Goal: Information Seeking & Learning: Learn about a topic

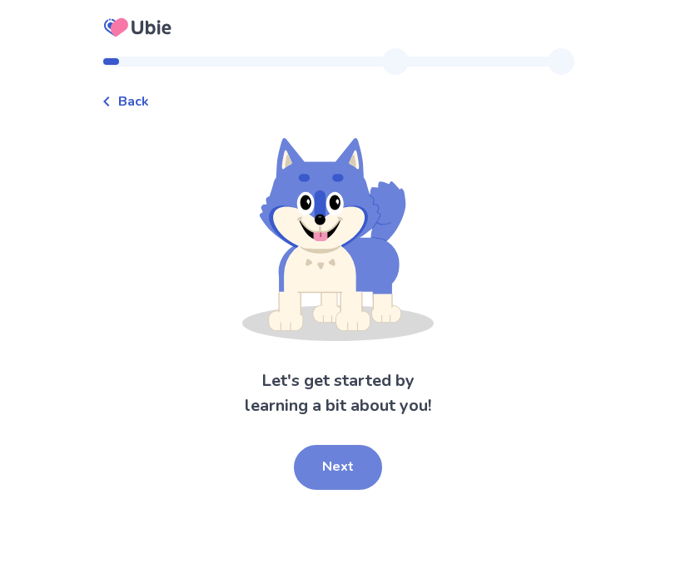
click at [317, 476] on button "Next" at bounding box center [338, 467] width 88 height 45
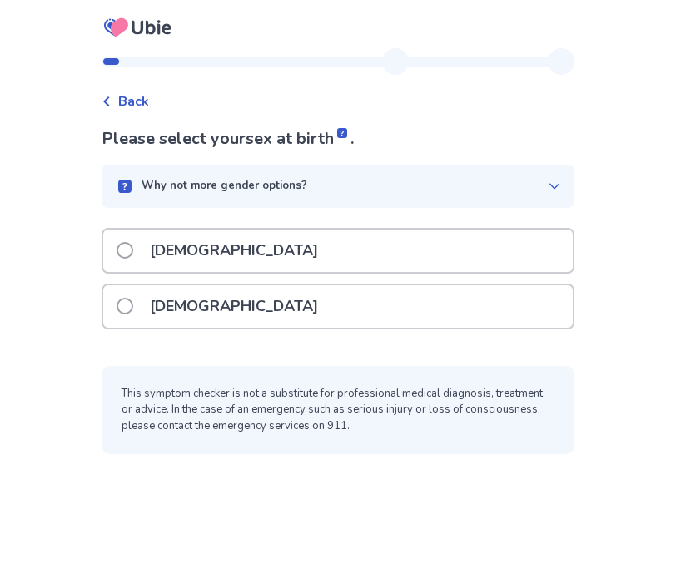
click at [190, 319] on p "[DEMOGRAPHIC_DATA]" at bounding box center [234, 306] width 188 height 42
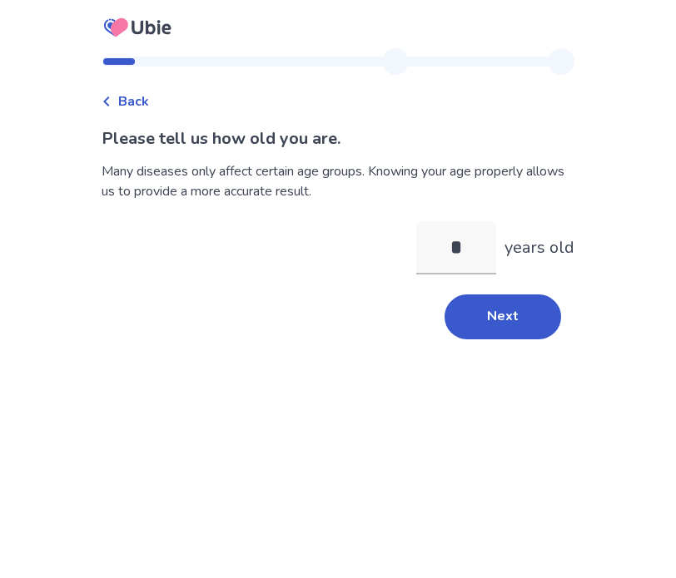
type input "**"
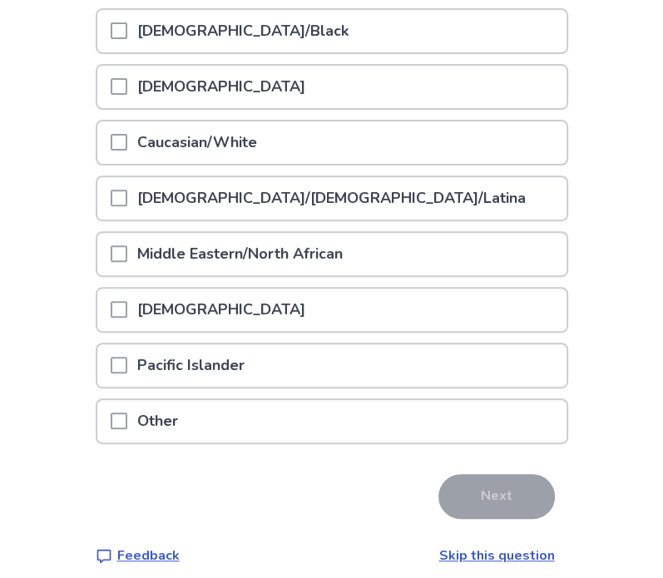
scroll to position [250, 0]
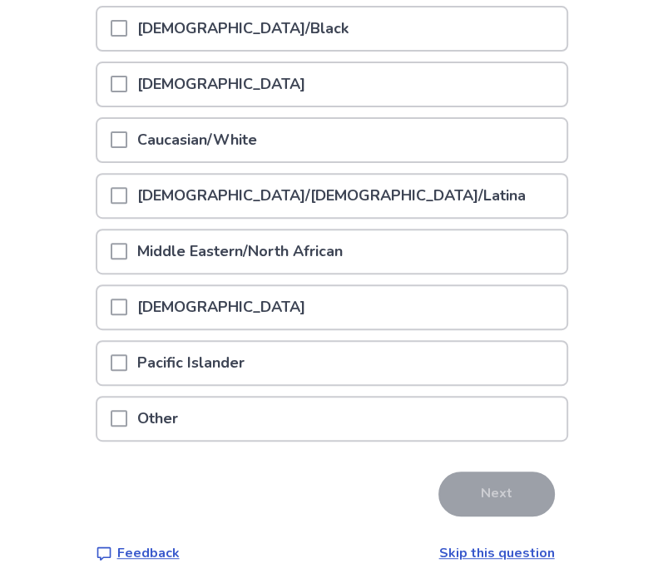
click at [171, 206] on p "[DEMOGRAPHIC_DATA]/[DEMOGRAPHIC_DATA]/Latina" at bounding box center [331, 196] width 409 height 42
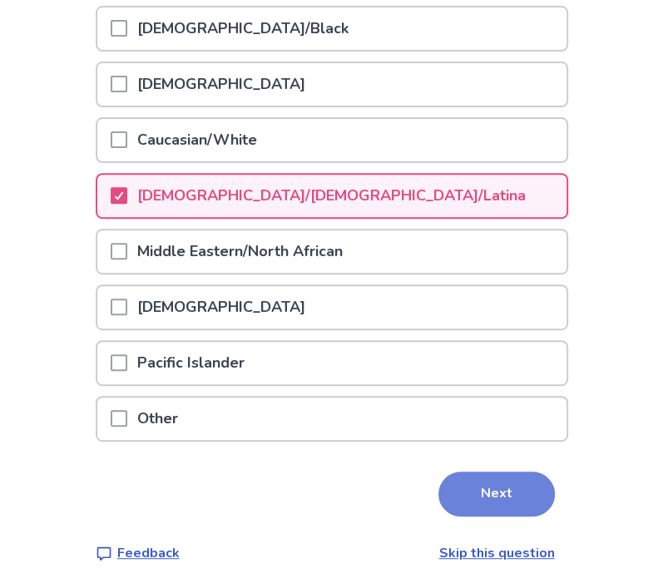
click at [472, 475] on button "Next" at bounding box center [497, 494] width 116 height 45
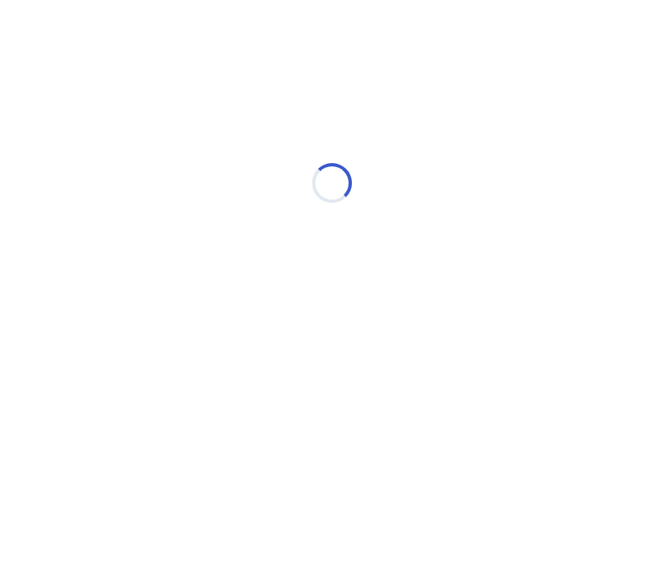
scroll to position [0, 0]
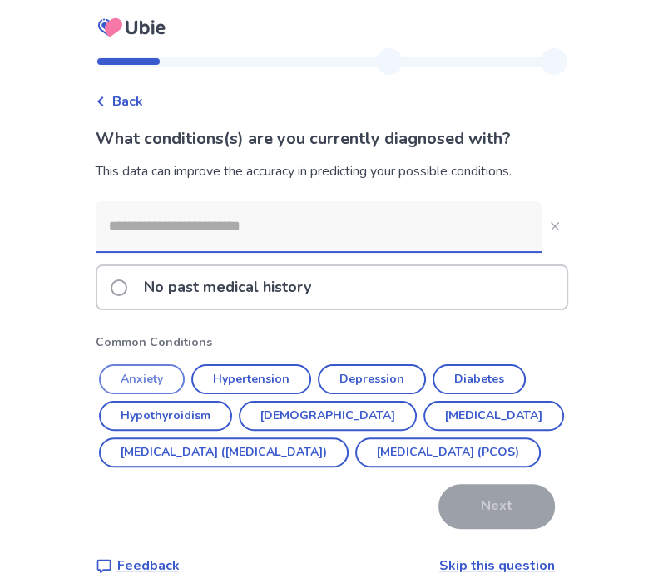
click at [173, 381] on button "Anxiety" at bounding box center [142, 379] width 86 height 30
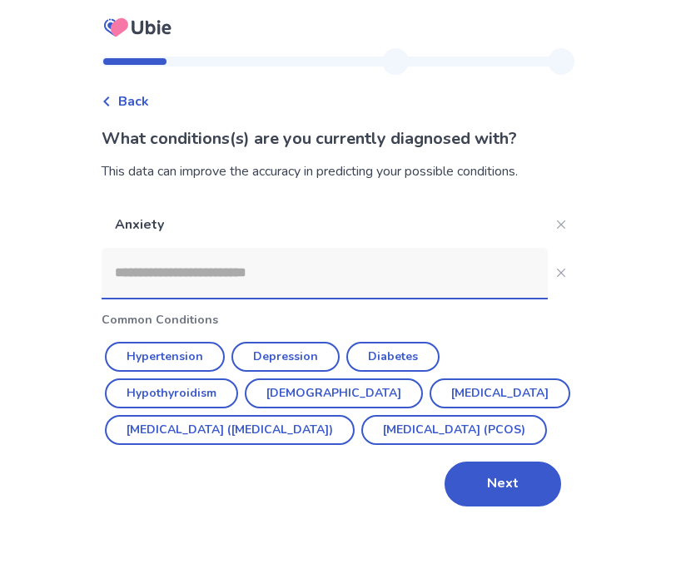
click at [213, 280] on input at bounding box center [325, 273] width 446 height 50
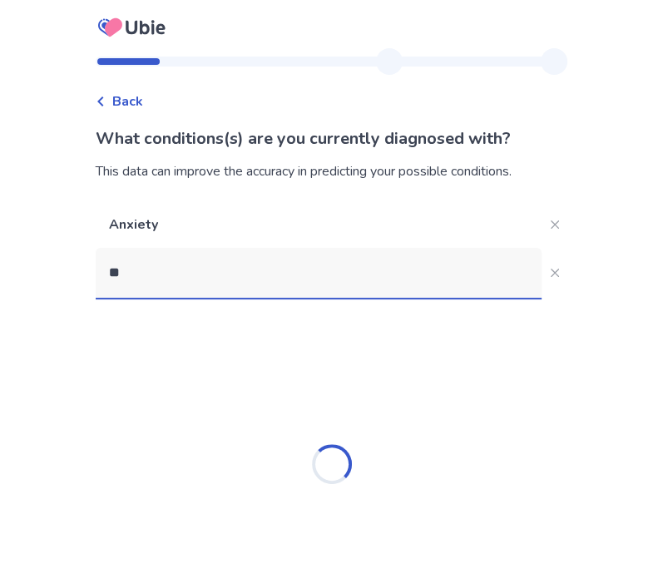
type input "***"
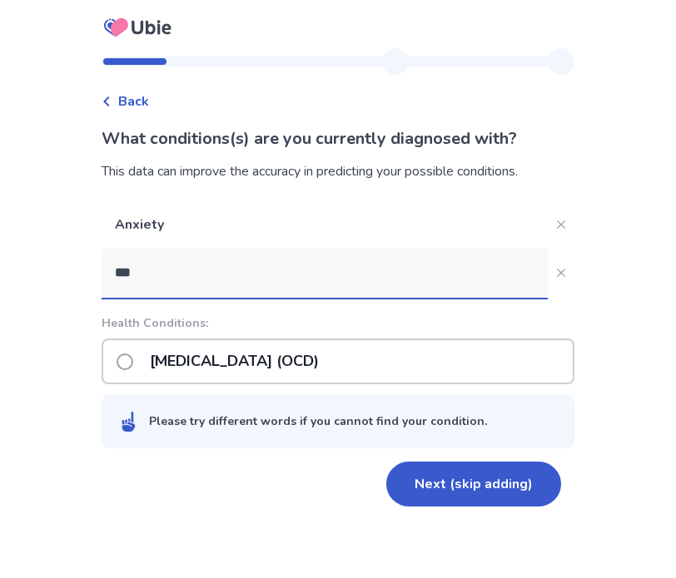
click at [199, 371] on p "[MEDICAL_DATA] (OCD)" at bounding box center [234, 361] width 189 height 42
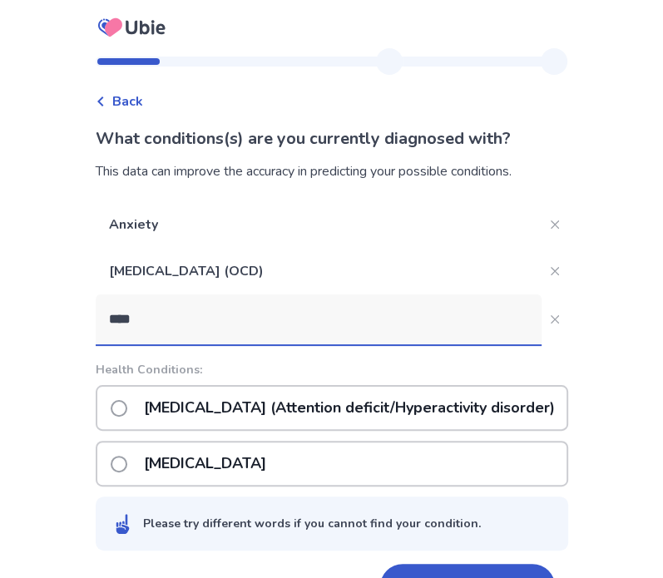
type input "****"
click at [123, 418] on label "[MEDICAL_DATA] (Attention deficit/Hyperactivity disorder)" at bounding box center [338, 408] width 454 height 42
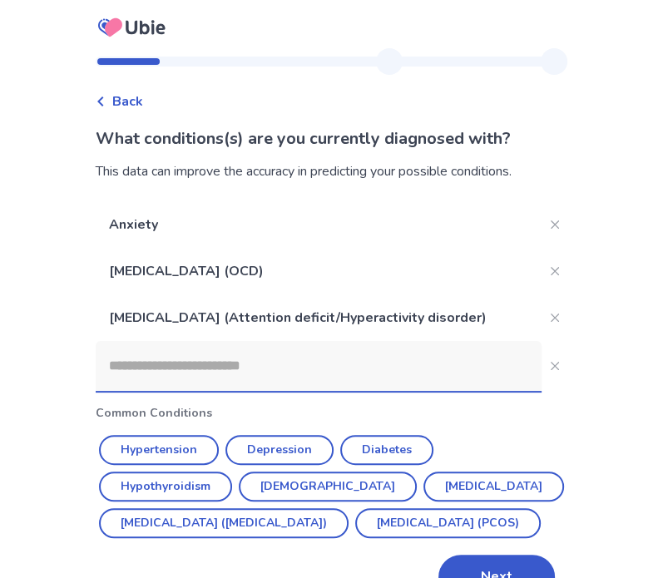
click at [151, 372] on input at bounding box center [319, 366] width 446 height 50
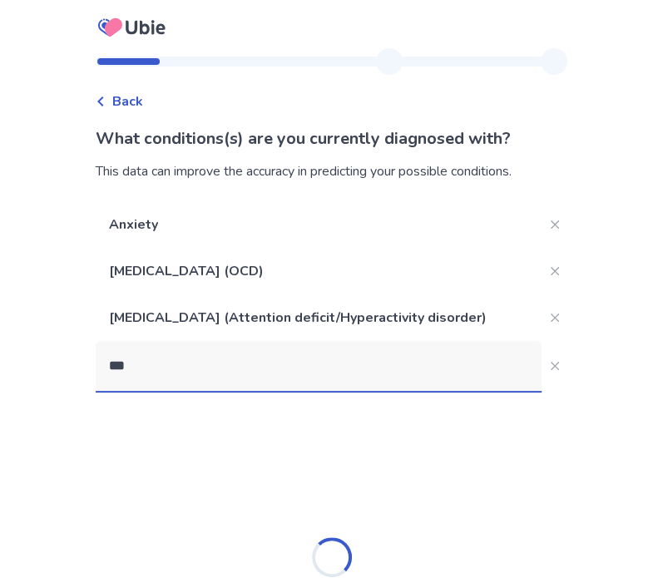
type input "****"
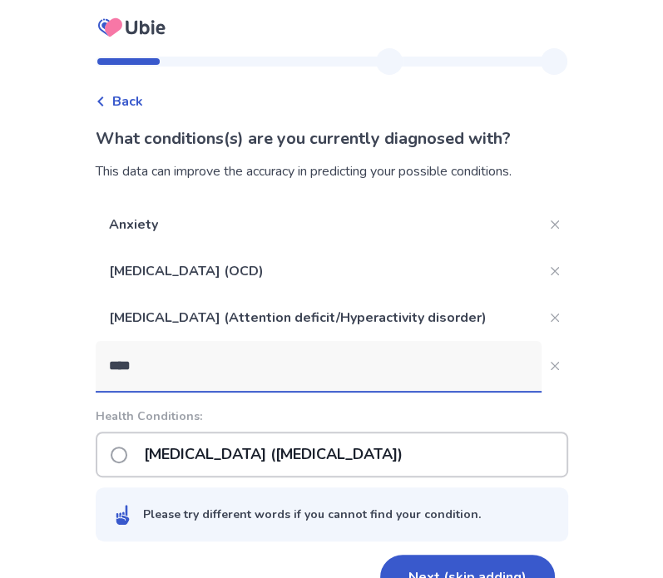
click at [202, 469] on p "[MEDICAL_DATA] ([MEDICAL_DATA])" at bounding box center [273, 455] width 279 height 42
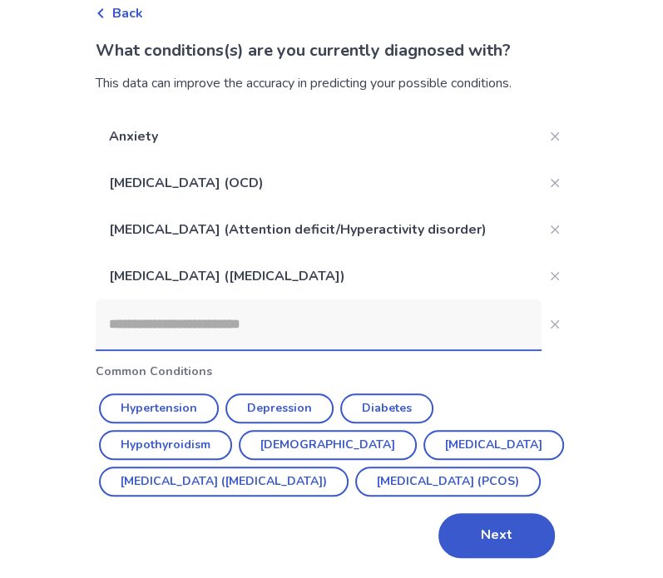
scroll to position [124, 0]
click at [257, 394] on button "Depression" at bounding box center [280, 409] width 108 height 30
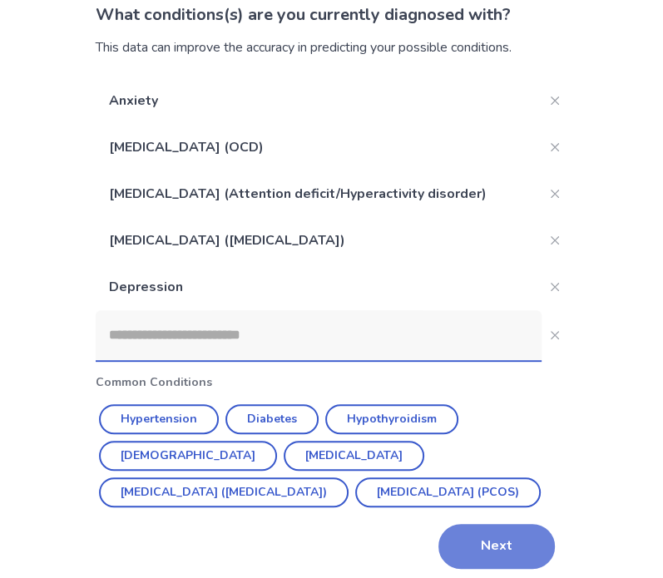
click at [503, 558] on button "Next" at bounding box center [497, 546] width 116 height 45
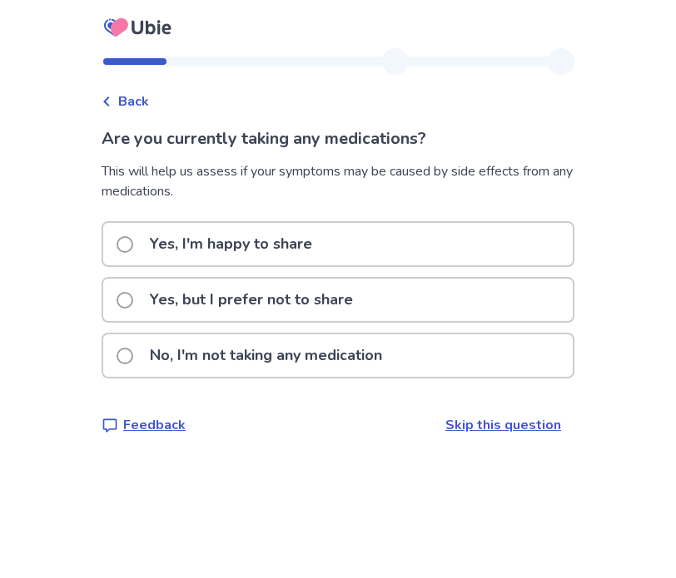
click at [226, 230] on p "Yes, I'm happy to share" at bounding box center [231, 244] width 182 height 42
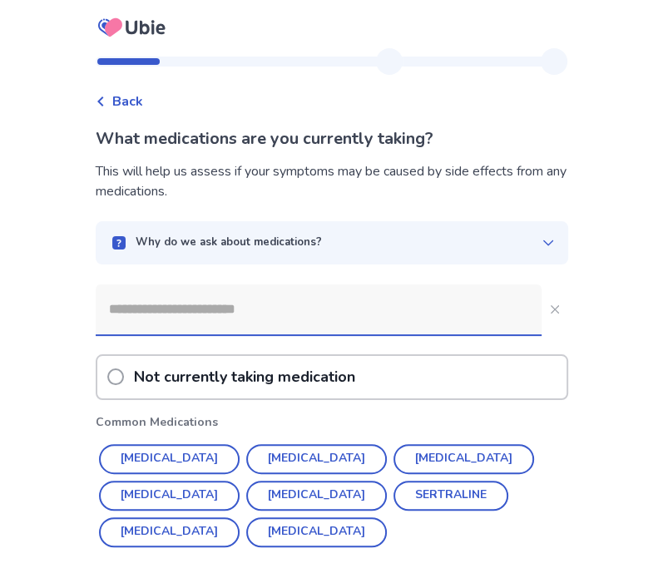
click at [200, 313] on input at bounding box center [319, 310] width 446 height 50
click at [394, 449] on button "[MEDICAL_DATA]" at bounding box center [464, 459] width 141 height 30
type input "**********"
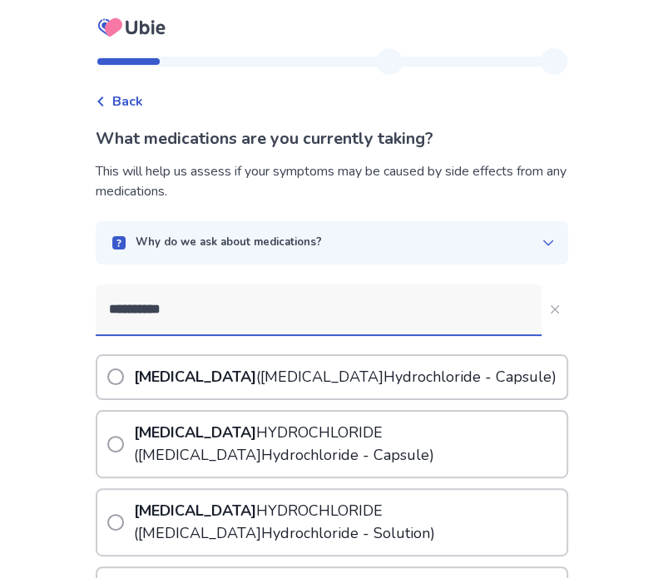
click at [186, 379] on b "[MEDICAL_DATA]" at bounding box center [195, 377] width 122 height 20
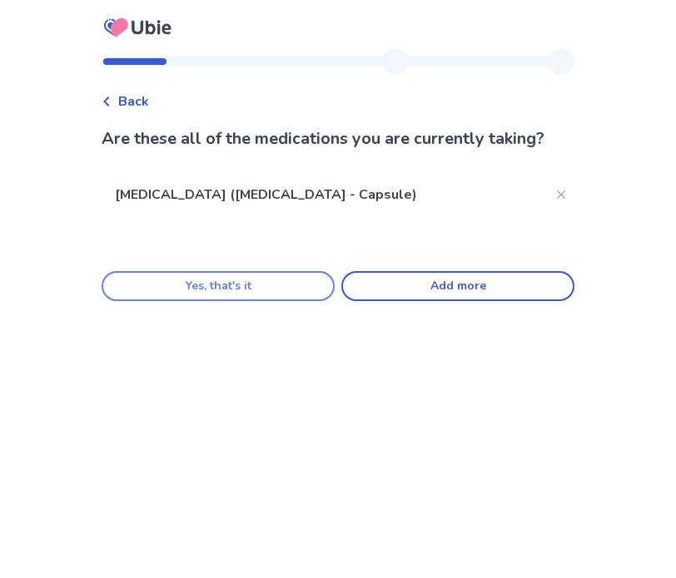
click at [250, 295] on button "Yes, that's it" at bounding box center [218, 286] width 233 height 30
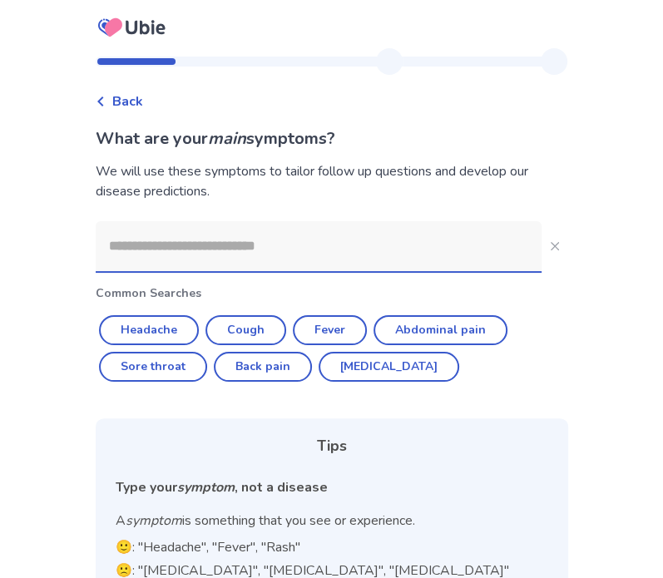
click at [182, 260] on input at bounding box center [319, 246] width 446 height 50
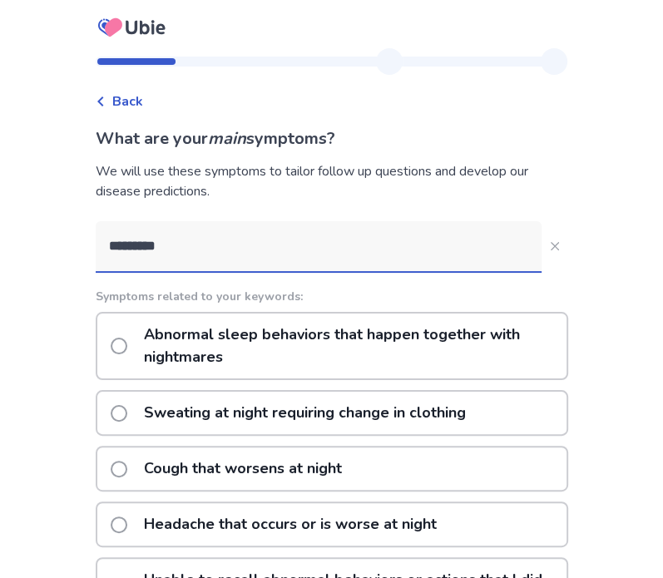
type input "**********"
click at [422, 344] on p "Abnormal sleep behaviors that happen together with nightmares" at bounding box center [350, 346] width 433 height 65
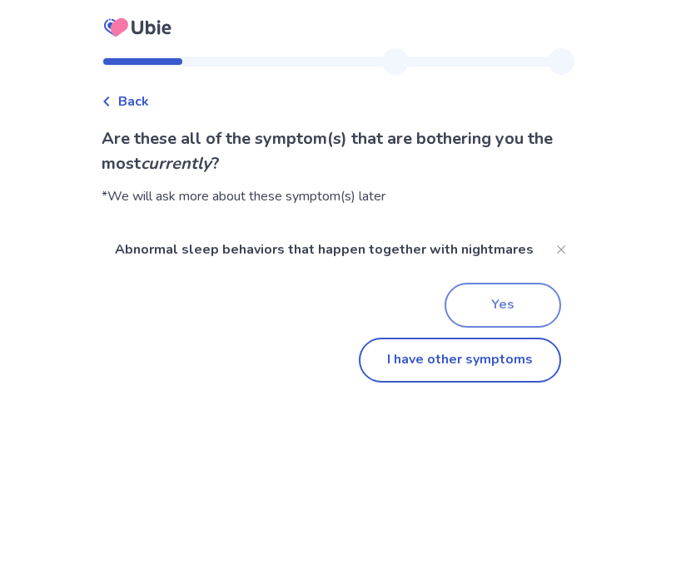
click at [459, 328] on button "Yes" at bounding box center [502, 305] width 116 height 45
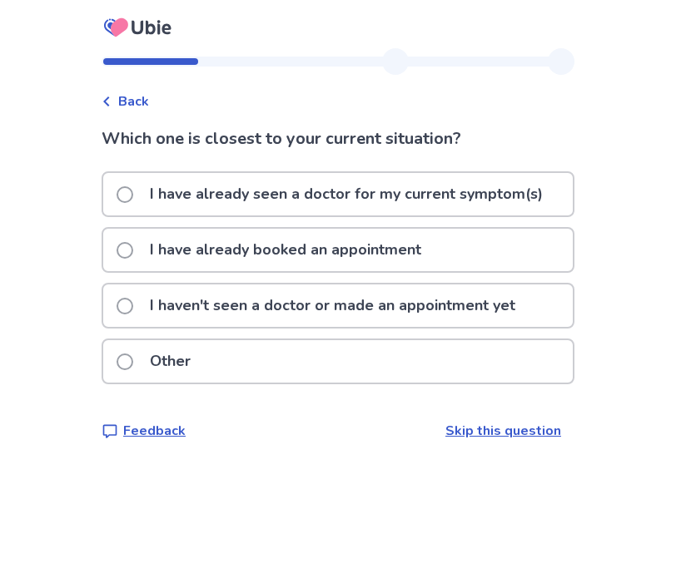
click at [320, 350] on div "Other" at bounding box center [337, 361] width 469 height 42
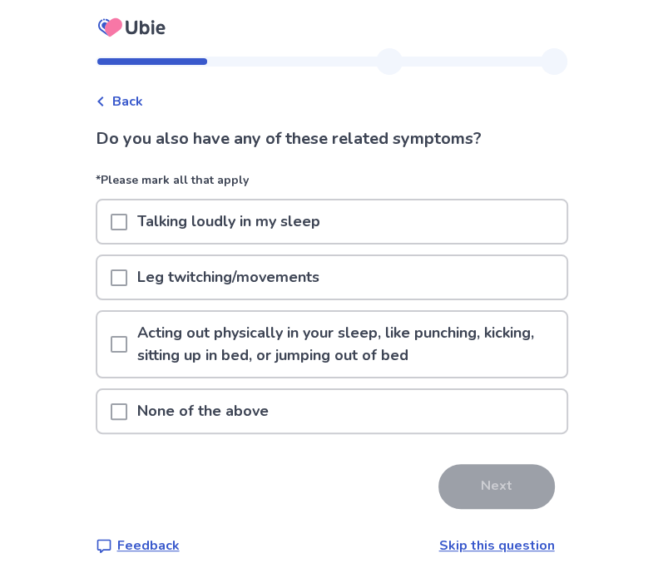
click at [345, 425] on div "None of the above" at bounding box center [331, 411] width 469 height 42
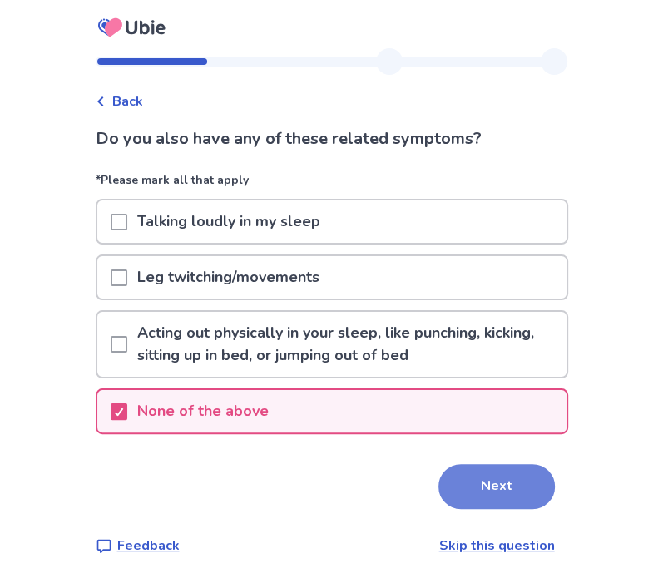
click at [458, 482] on button "Next" at bounding box center [497, 486] width 116 height 45
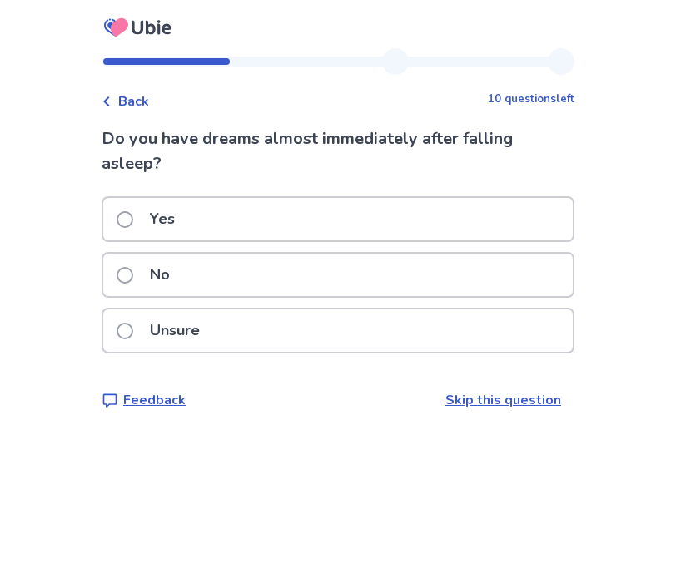
click at [172, 280] on p "No" at bounding box center [160, 275] width 40 height 42
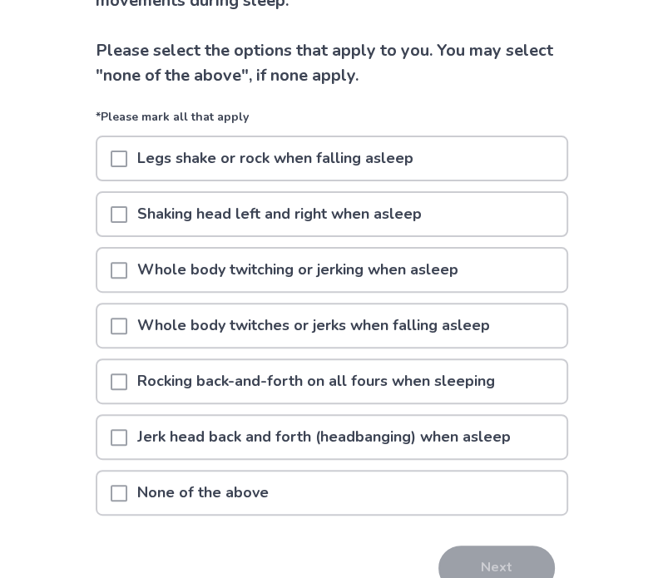
scroll to position [166, 0]
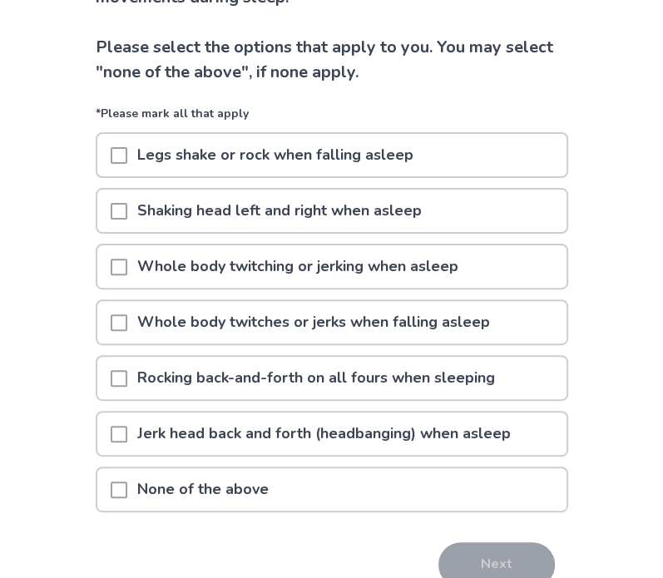
click at [155, 485] on p "None of the above" at bounding box center [202, 489] width 151 height 42
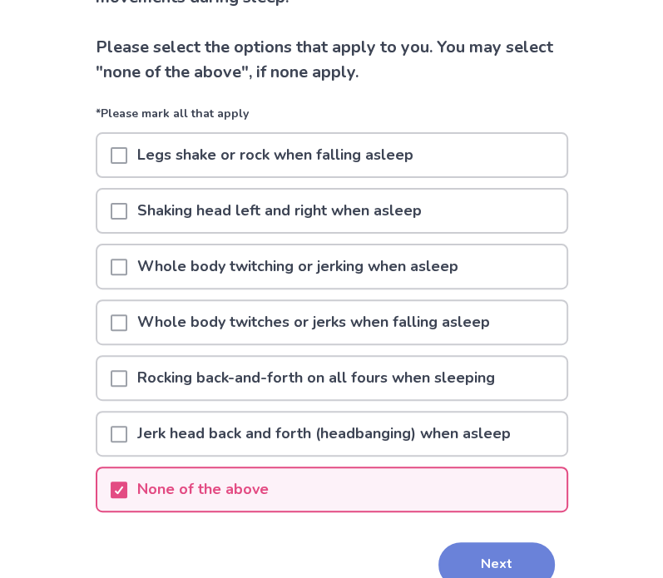
click at [515, 568] on button "Next" at bounding box center [497, 565] width 116 height 45
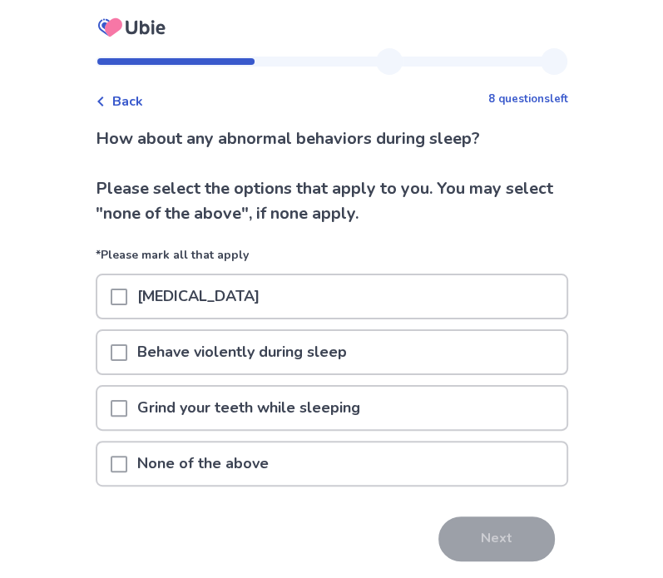
click at [191, 404] on p "Grind your teeth while sleeping" at bounding box center [248, 408] width 243 height 42
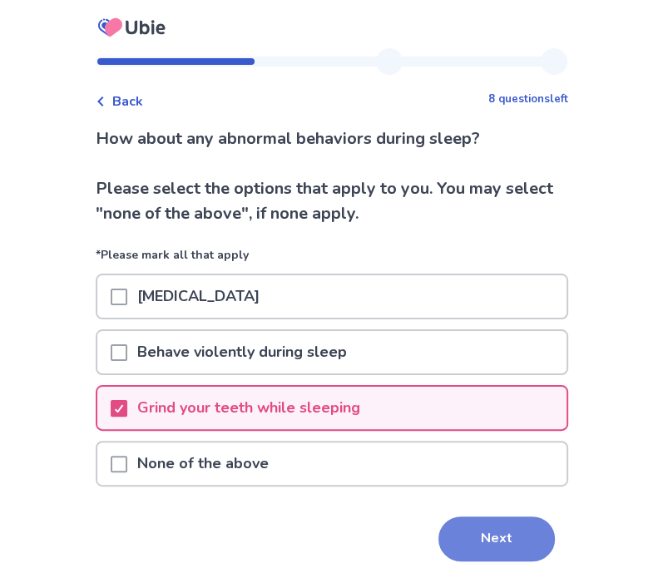
click at [449, 545] on button "Next" at bounding box center [497, 539] width 116 height 45
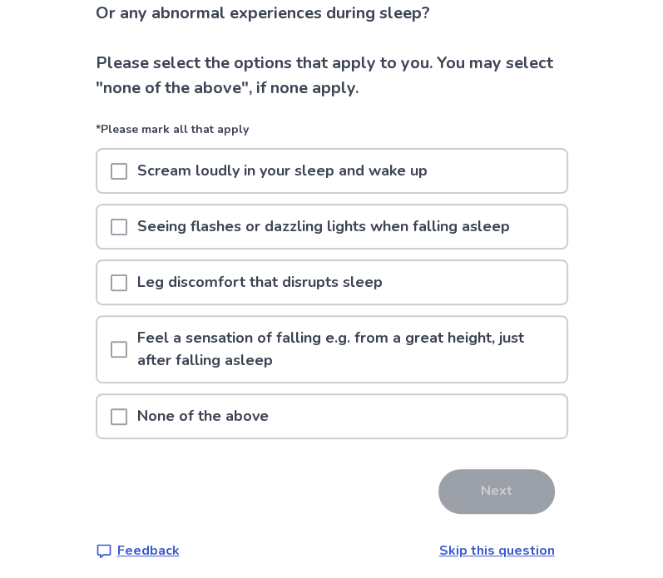
scroll to position [131, 0]
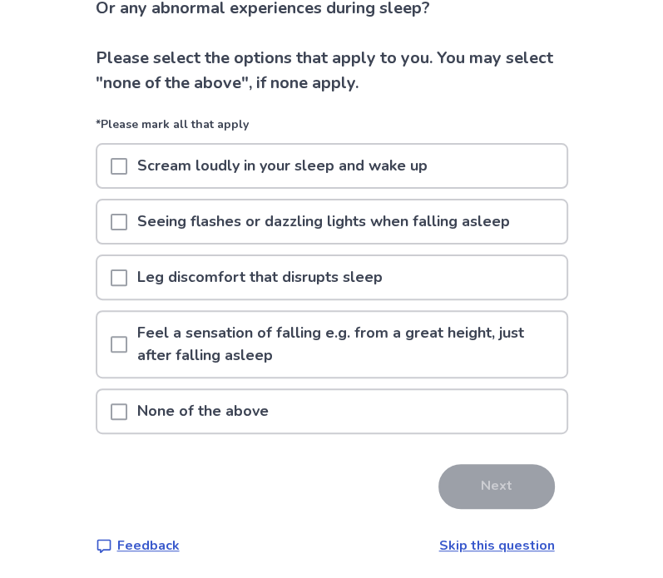
click at [309, 418] on div "None of the above" at bounding box center [331, 411] width 469 height 42
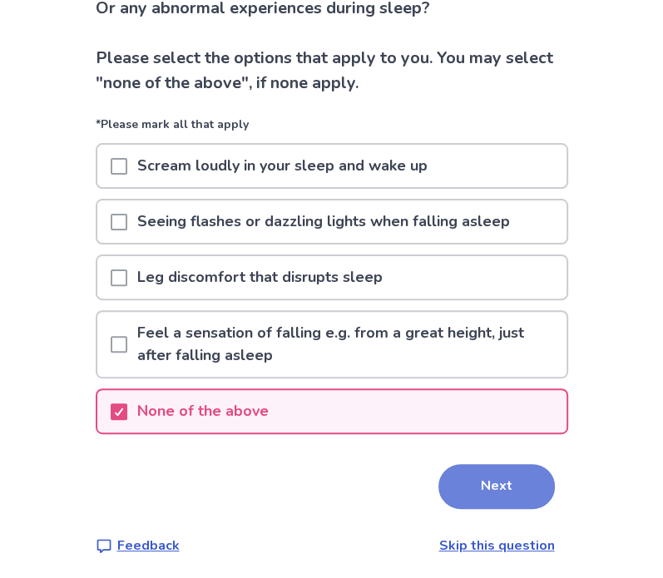
click at [456, 481] on button "Next" at bounding box center [497, 486] width 116 height 45
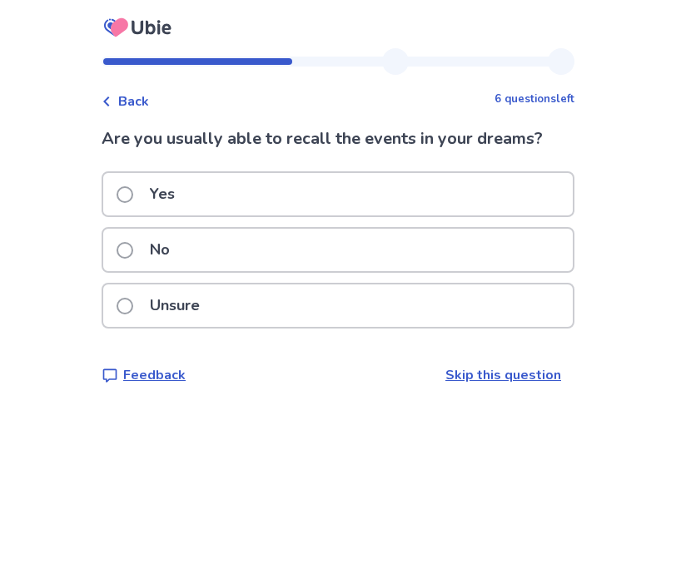
click at [384, 197] on div "Yes" at bounding box center [337, 194] width 469 height 42
click at [180, 271] on p "No" at bounding box center [160, 250] width 40 height 42
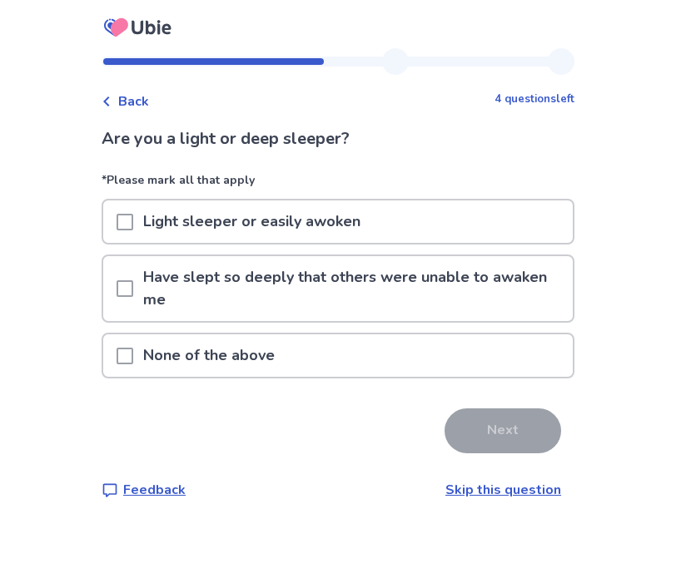
click at [300, 229] on p "Light sleeper or easily awoken" at bounding box center [251, 222] width 237 height 42
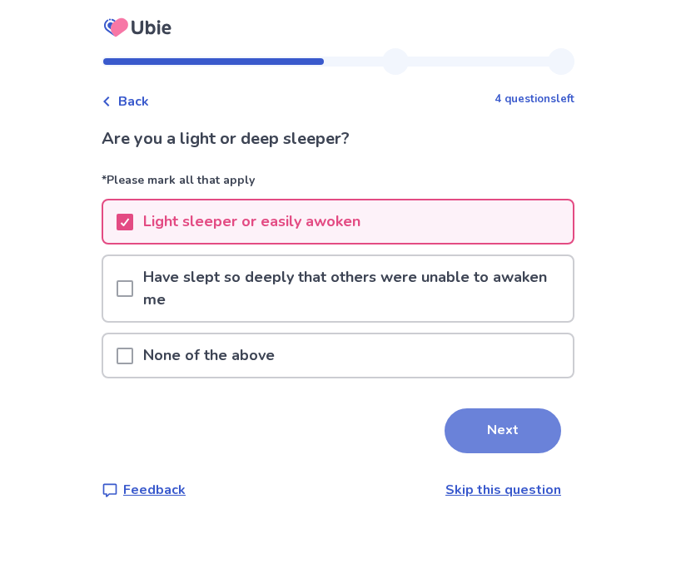
click at [469, 433] on button "Next" at bounding box center [502, 431] width 116 height 45
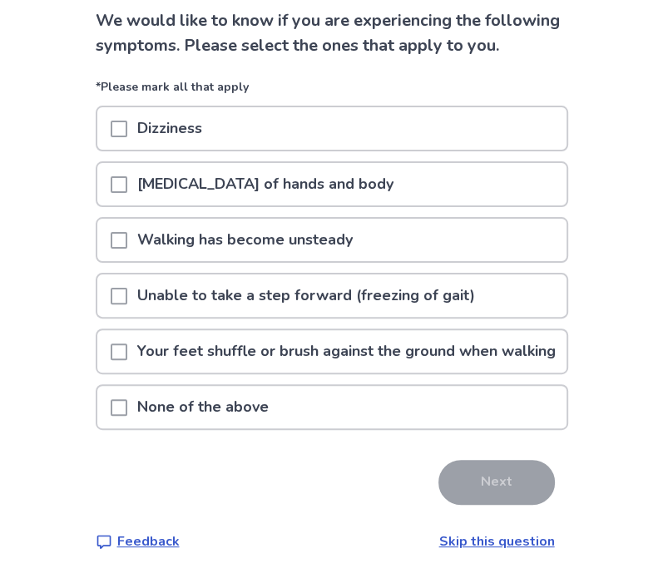
scroll to position [161, 0]
click at [279, 416] on p "None of the above" at bounding box center [202, 407] width 151 height 42
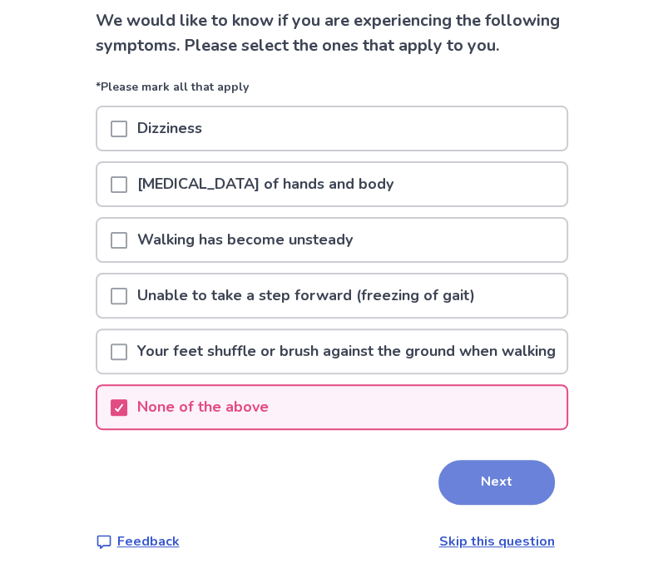
click at [474, 472] on button "Next" at bounding box center [497, 482] width 116 height 45
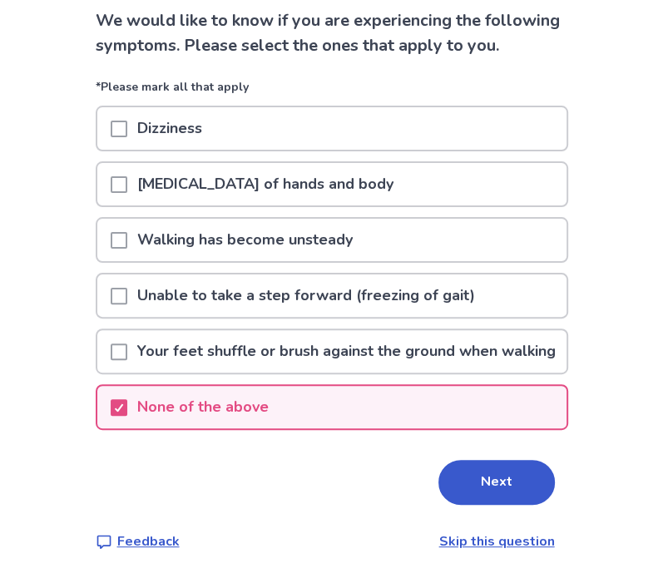
scroll to position [0, 0]
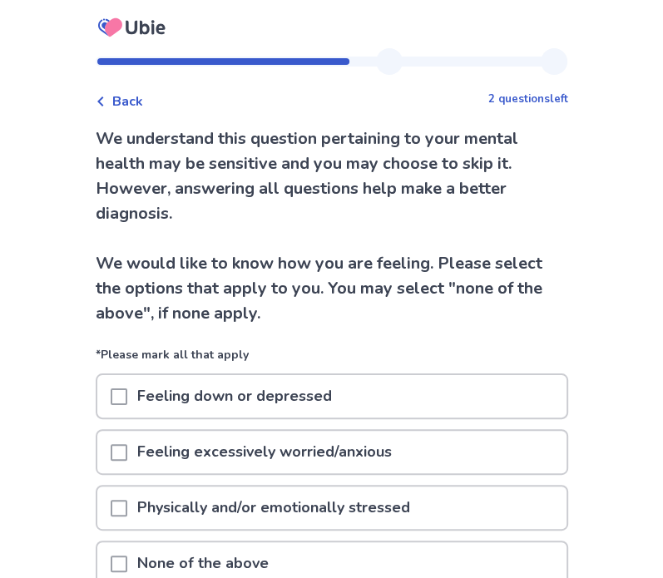
click at [308, 399] on p "Feeling down or depressed" at bounding box center [234, 396] width 215 height 42
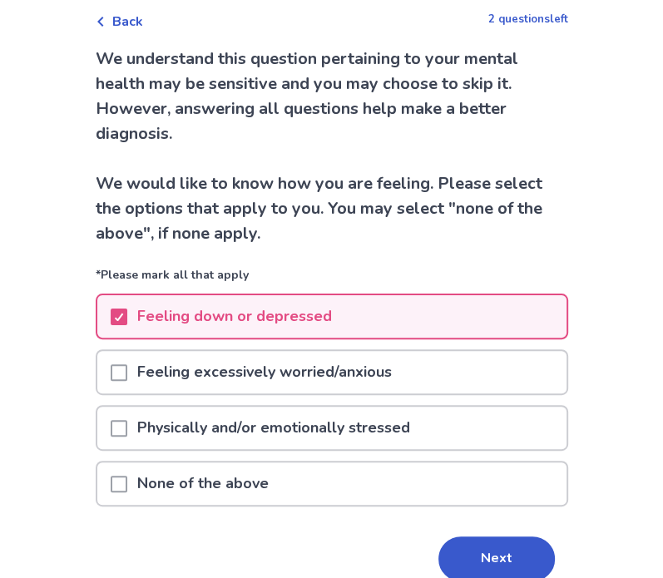
scroll to position [83, 0]
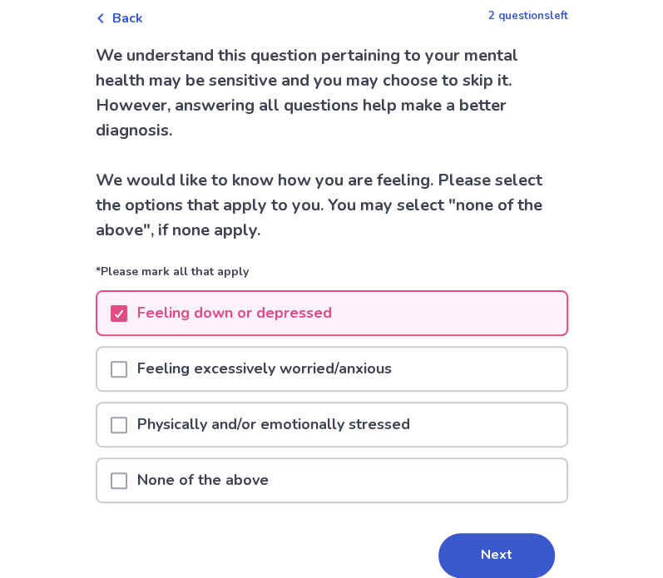
click at [330, 389] on p "Feeling excessively worried/anxious" at bounding box center [264, 369] width 275 height 42
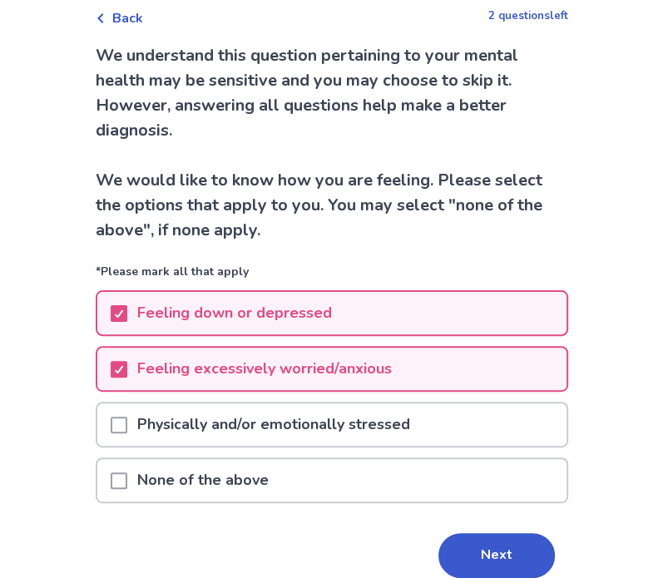
click at [335, 424] on p "Physically and/or emotionally stressed" at bounding box center [273, 425] width 293 height 42
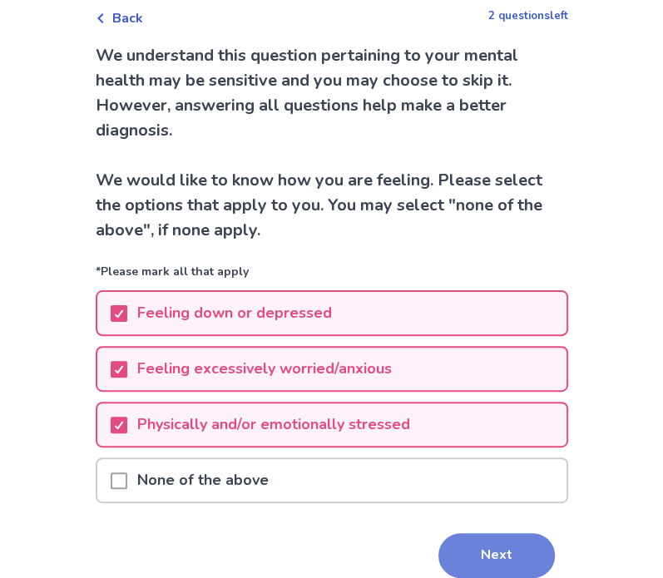
click at [496, 562] on button "Next" at bounding box center [497, 555] width 116 height 45
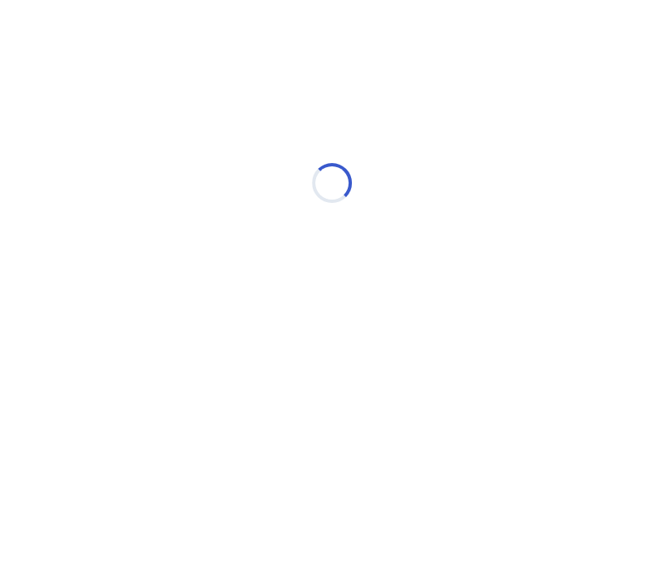
scroll to position [0, 0]
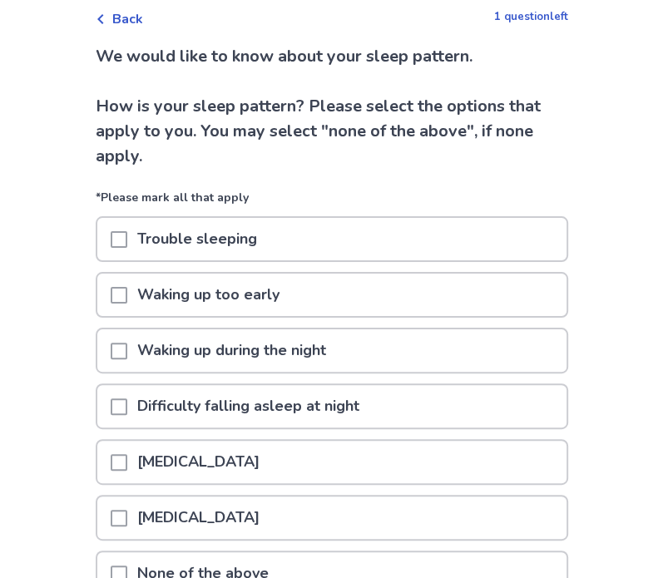
scroll to position [83, 0]
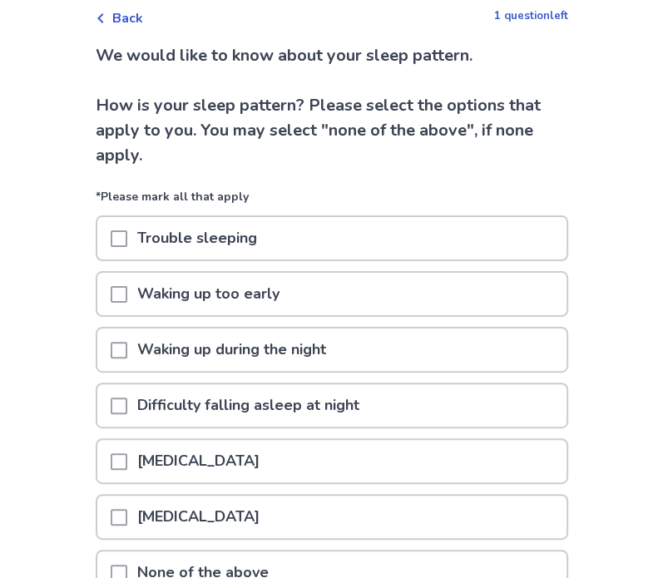
click at [243, 345] on p "Waking up during the night" at bounding box center [231, 350] width 209 height 42
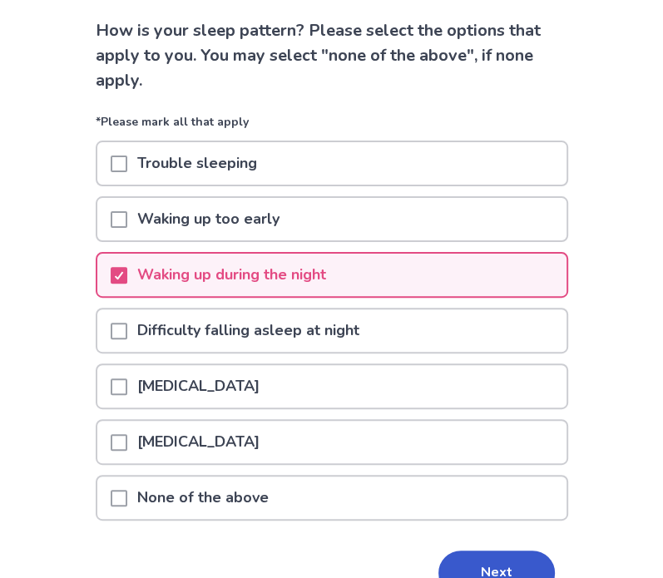
scroll to position [166, 0]
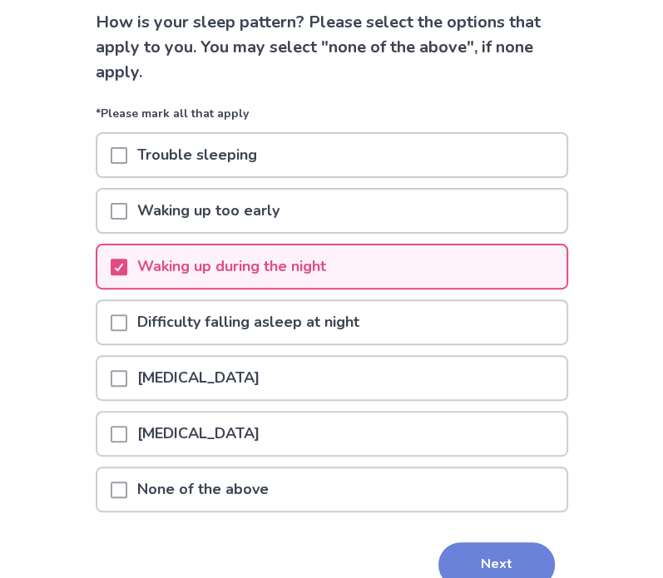
click at [445, 548] on button "Next" at bounding box center [497, 565] width 116 height 45
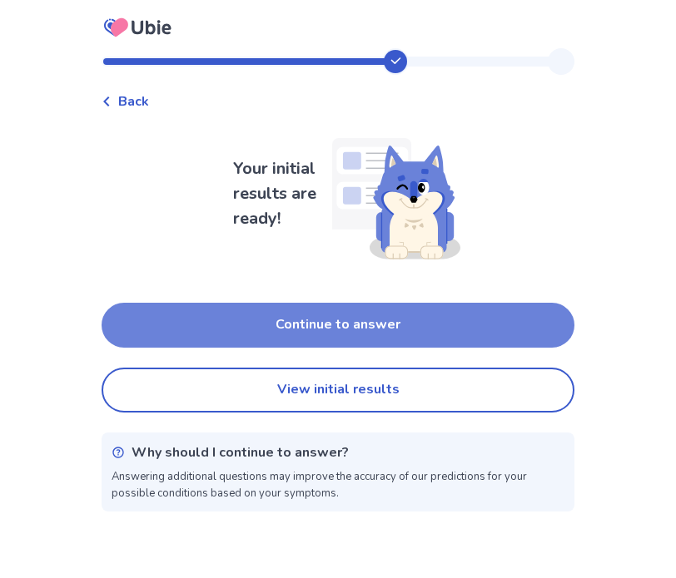
click at [315, 330] on button "Continue to answer" at bounding box center [338, 325] width 473 height 45
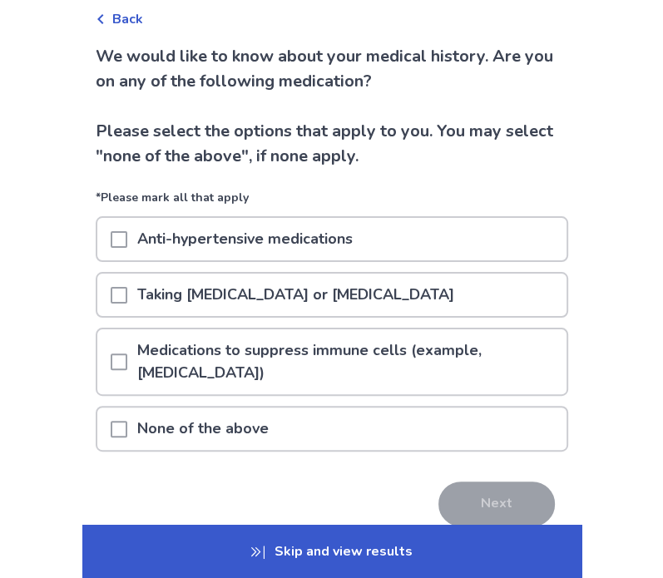
scroll to position [83, 0]
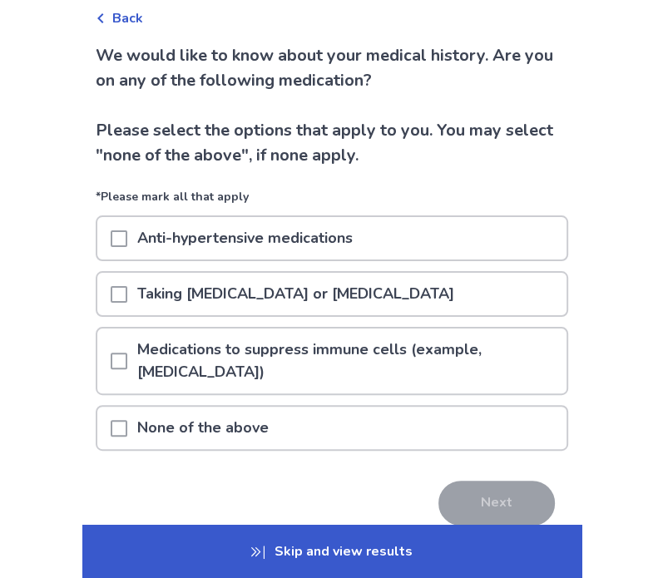
click at [182, 430] on p "None of the above" at bounding box center [202, 428] width 151 height 42
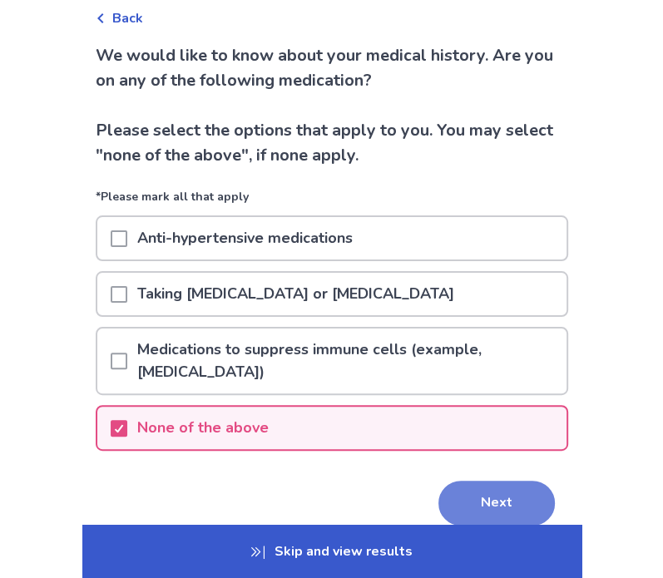
click at [456, 502] on button "Next" at bounding box center [497, 503] width 116 height 45
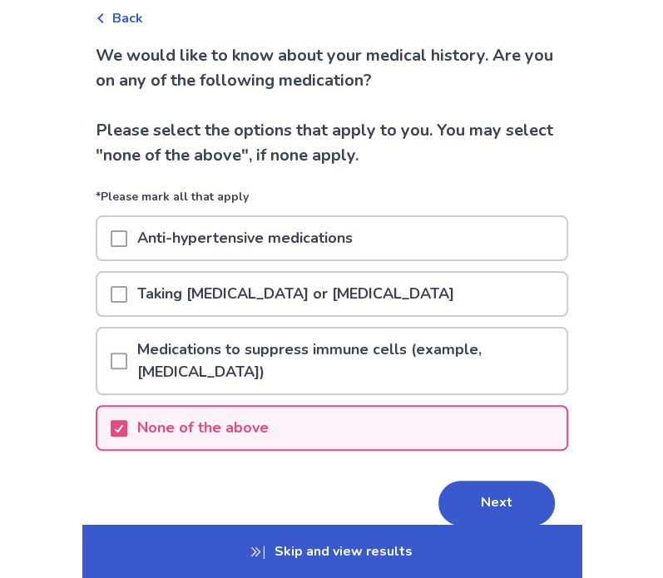
scroll to position [0, 0]
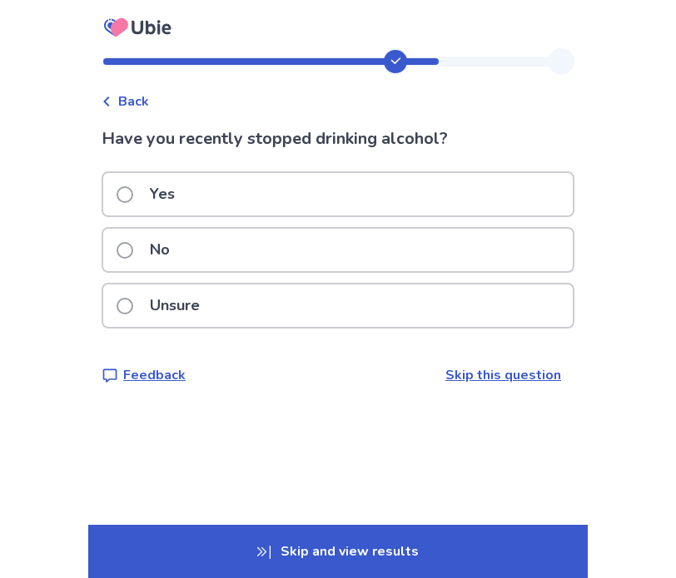
click at [213, 232] on div "No" at bounding box center [337, 250] width 469 height 42
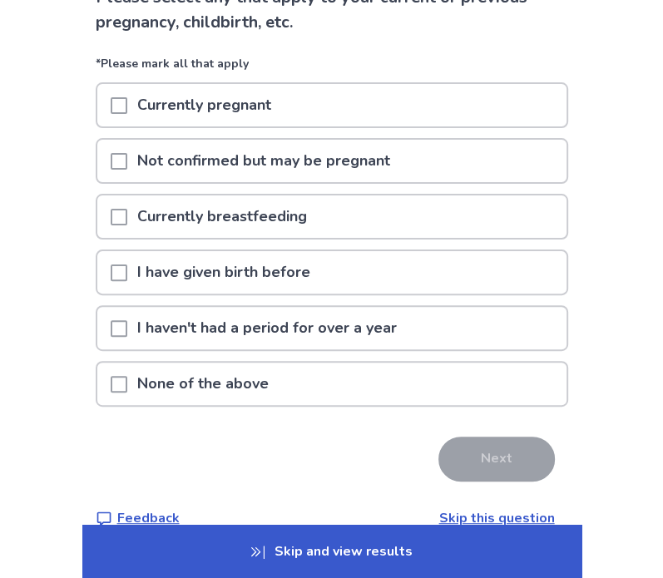
scroll to position [166, 0]
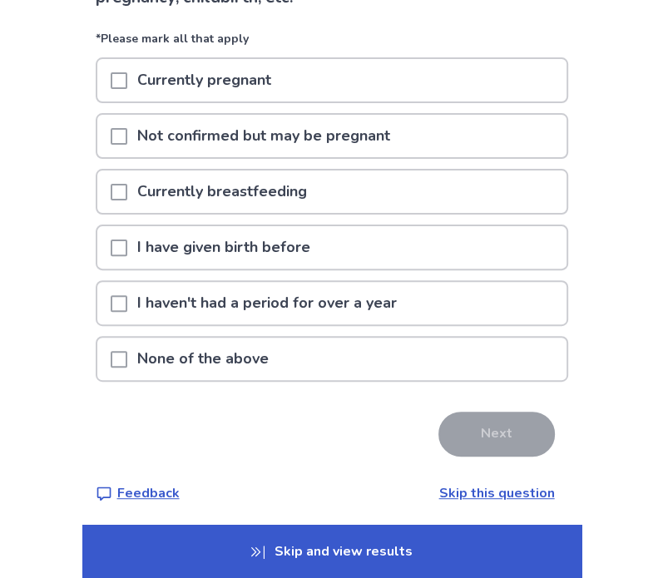
click at [192, 353] on p "None of the above" at bounding box center [202, 359] width 151 height 42
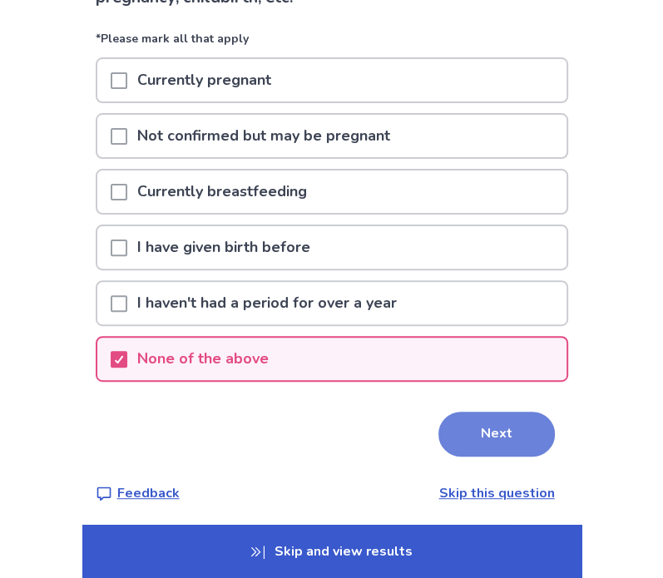
click at [468, 430] on button "Next" at bounding box center [497, 434] width 116 height 45
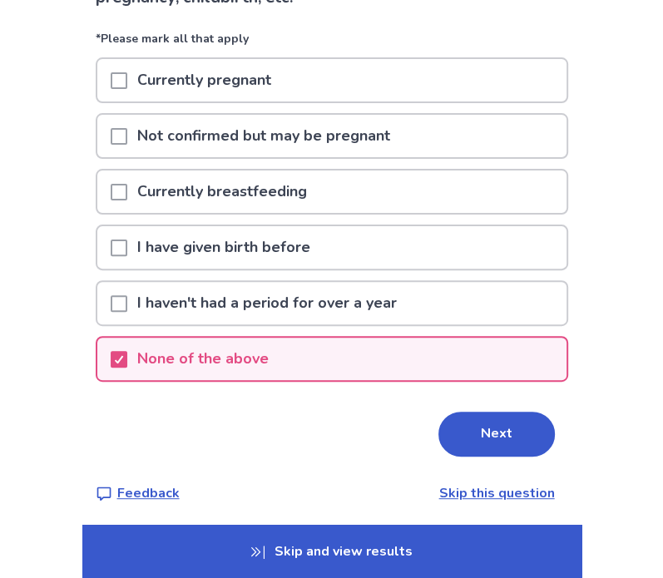
scroll to position [0, 0]
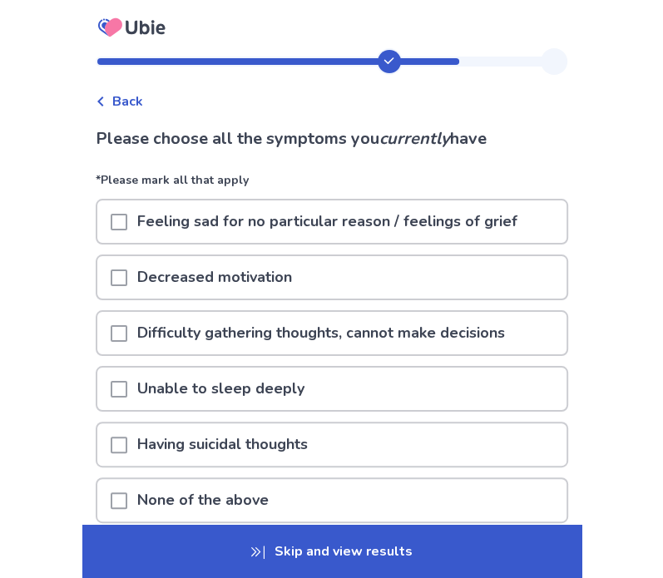
click at [315, 341] on p "Difficulty gathering thoughts, cannot make decisions" at bounding box center [321, 333] width 388 height 42
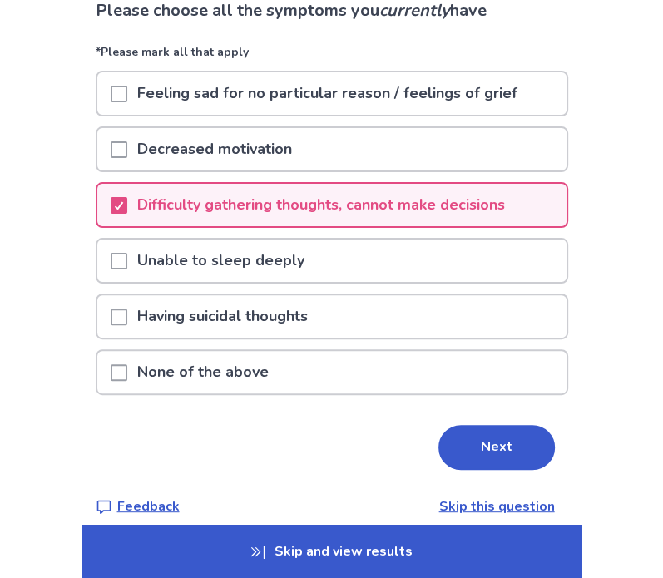
scroll to position [142, 0]
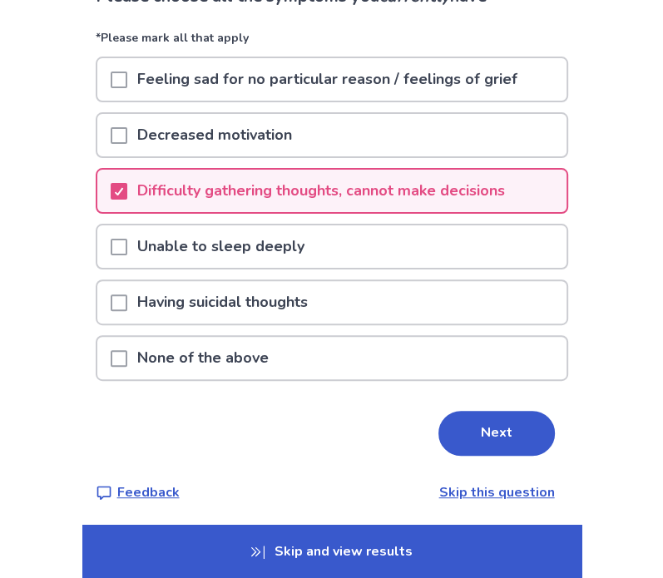
click at [454, 437] on button "Next" at bounding box center [497, 433] width 116 height 45
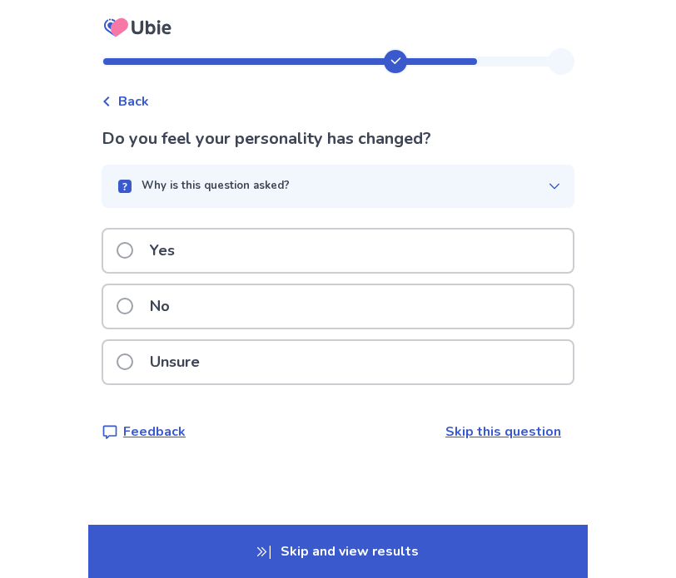
click at [178, 311] on p "No" at bounding box center [160, 306] width 40 height 42
click at [175, 300] on p "No" at bounding box center [160, 306] width 40 height 42
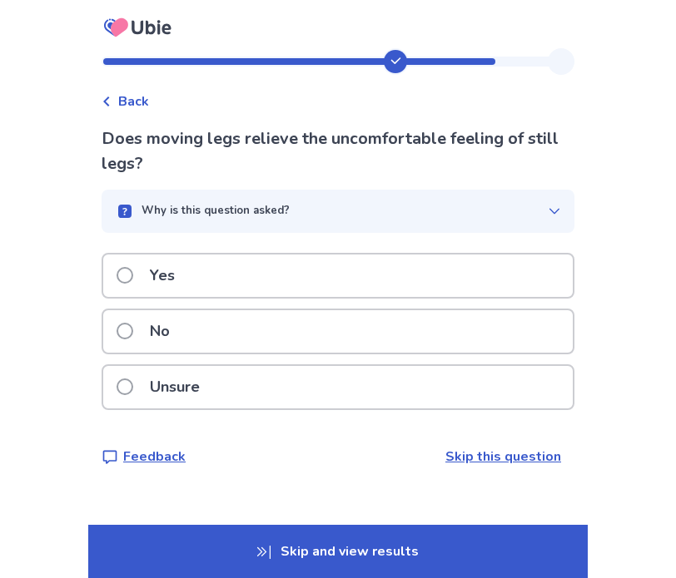
click at [163, 332] on p "No" at bounding box center [160, 331] width 40 height 42
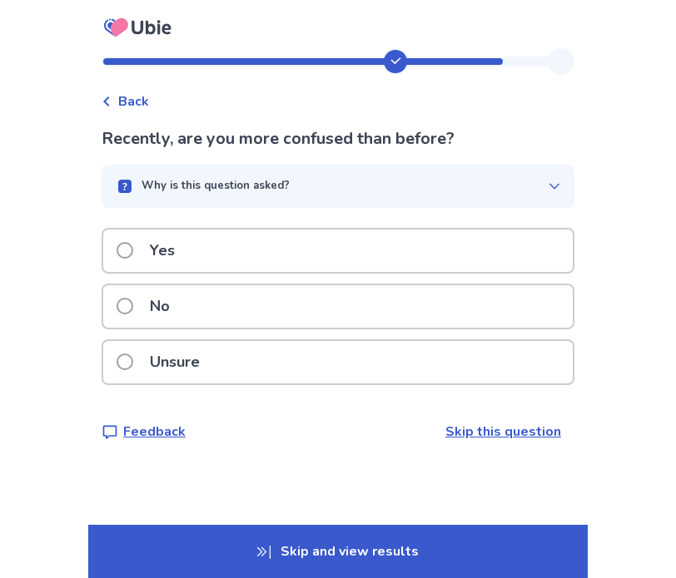
click at [161, 349] on p "Unsure" at bounding box center [175, 362] width 70 height 42
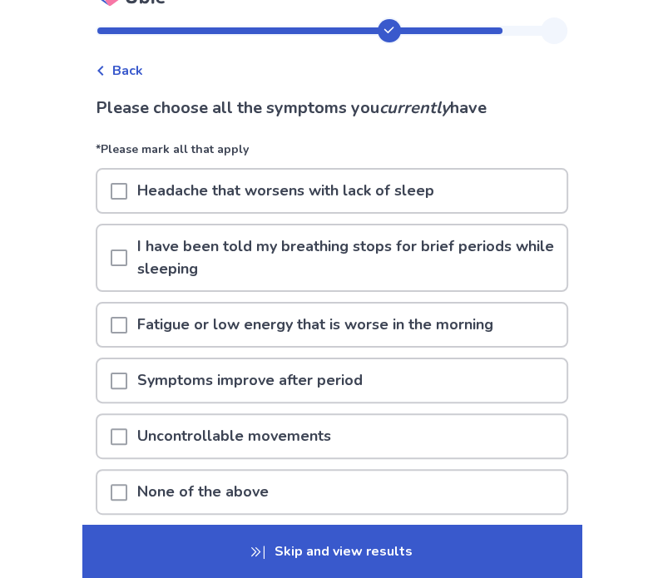
scroll to position [83, 0]
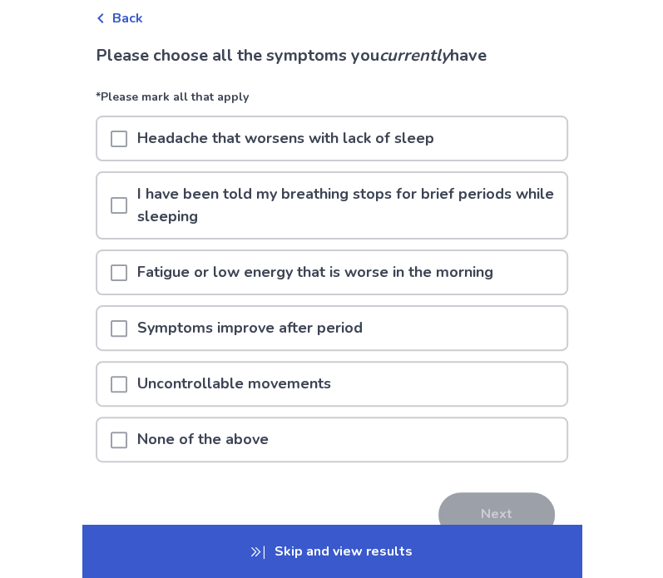
click at [213, 284] on p "Fatigue or low energy that is worse in the morning" at bounding box center [315, 272] width 376 height 42
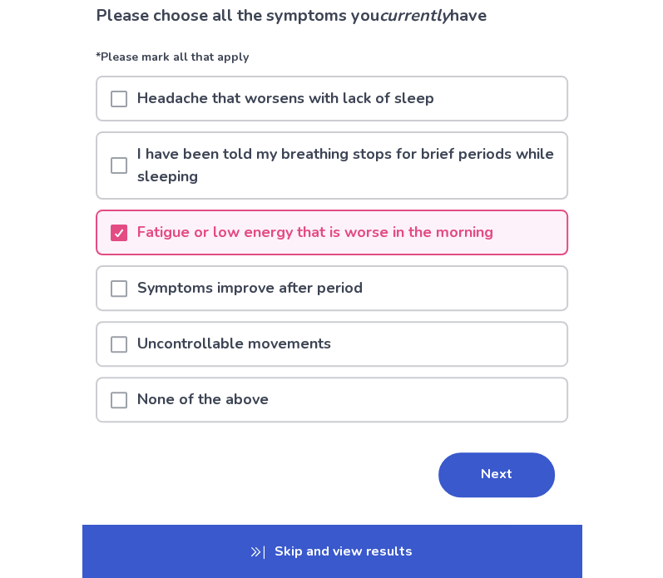
scroll to position [165, 0]
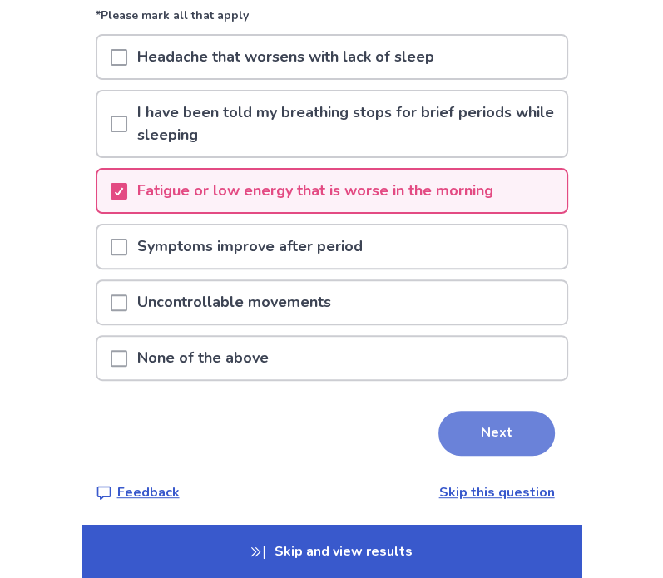
click at [449, 424] on button "Next" at bounding box center [497, 433] width 116 height 45
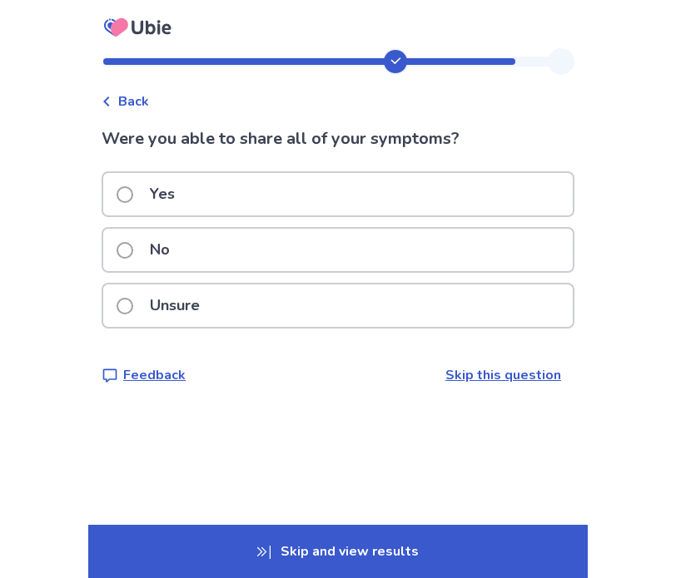
click at [221, 260] on div "No" at bounding box center [337, 250] width 469 height 42
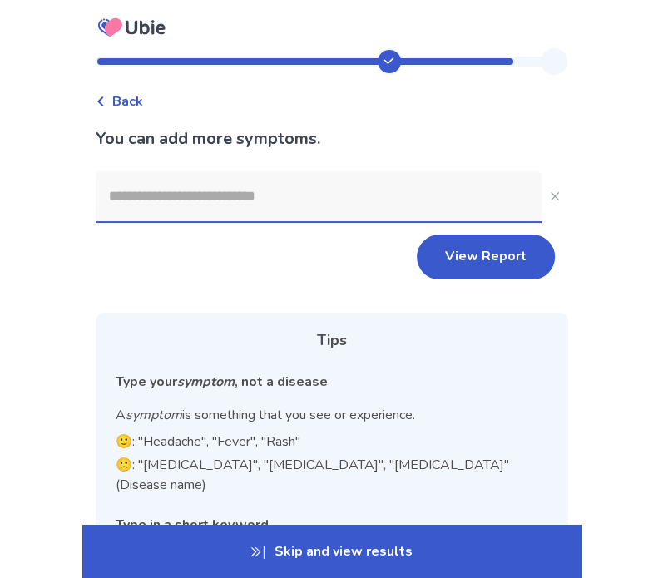
click at [252, 201] on input at bounding box center [319, 196] width 446 height 50
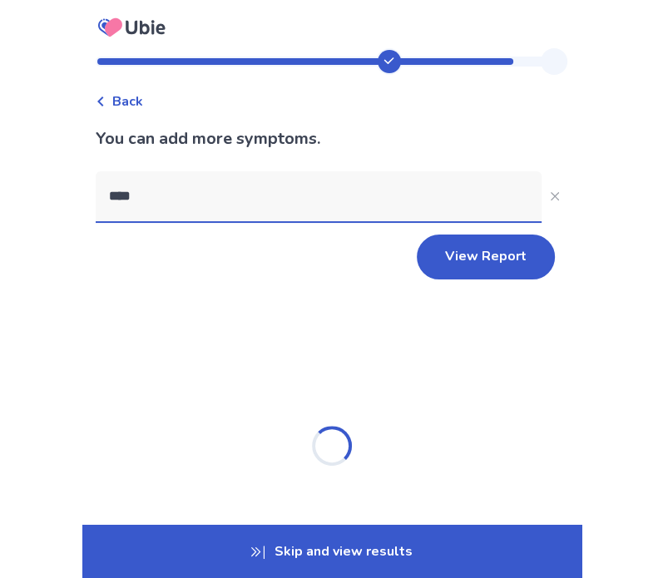
type input "*****"
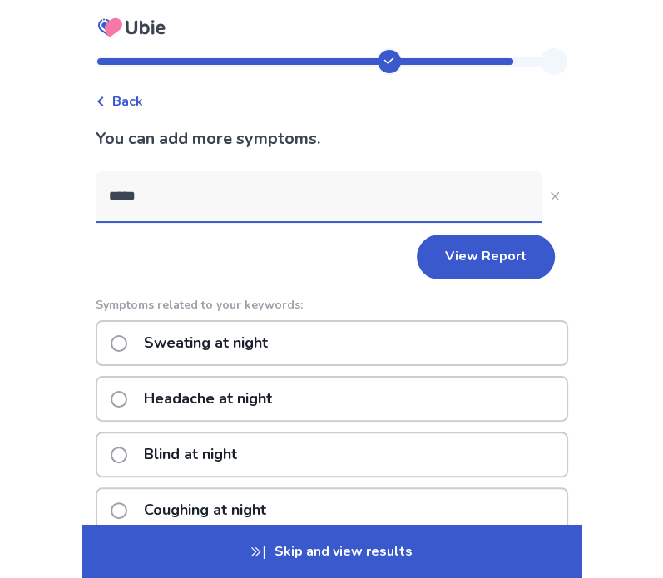
click at [216, 189] on input "*****" at bounding box center [319, 196] width 446 height 50
click at [206, 359] on p "Sweating at night" at bounding box center [206, 343] width 144 height 42
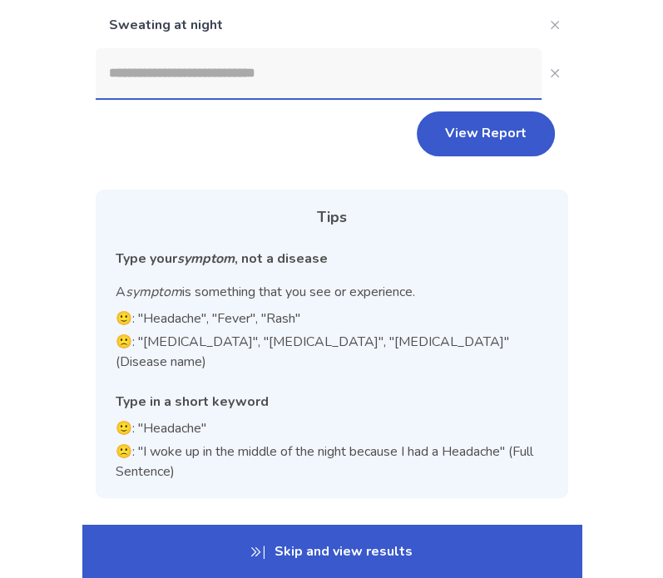
scroll to position [196, 0]
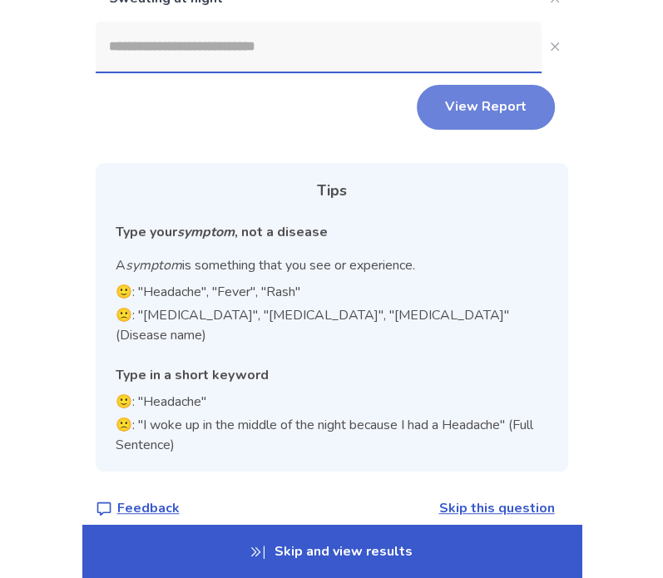
click at [473, 119] on button "View Report" at bounding box center [486, 107] width 138 height 45
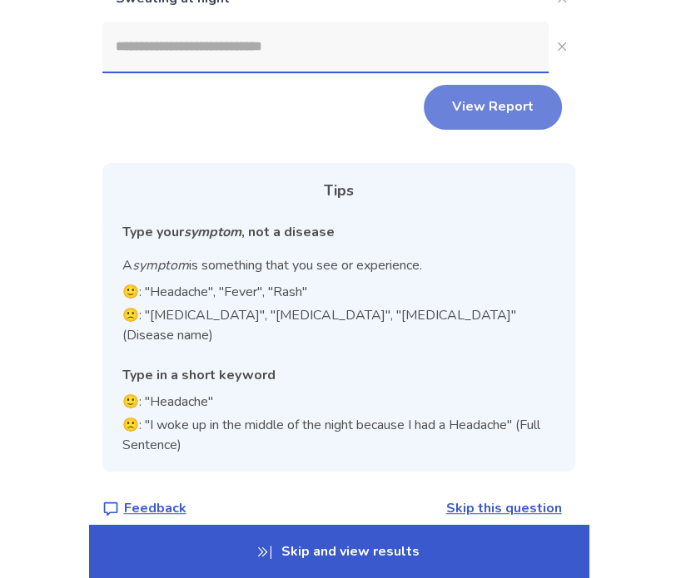
scroll to position [0, 0]
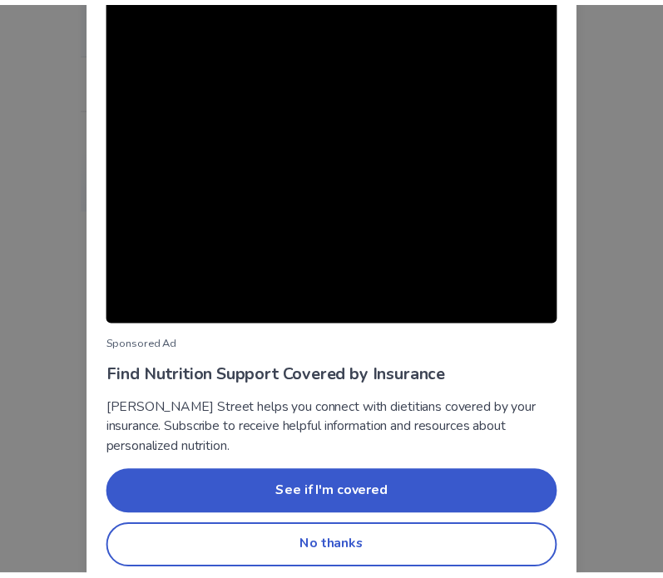
scroll to position [113, 0]
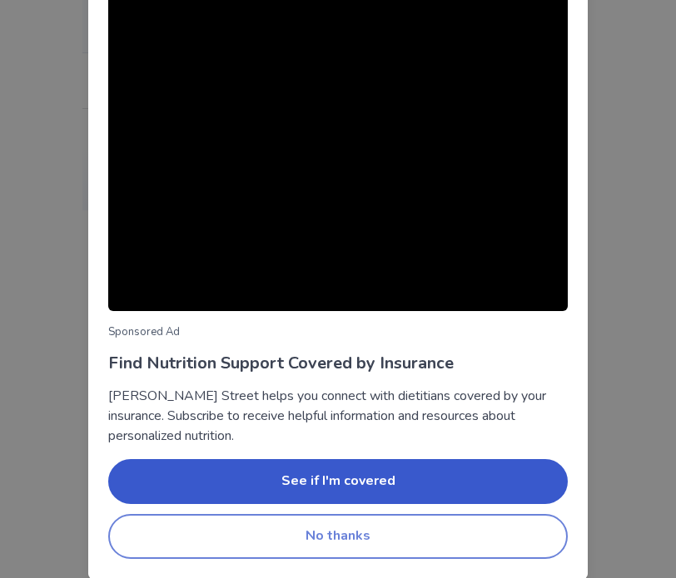
click at [437, 538] on button "No thanks" at bounding box center [337, 536] width 459 height 45
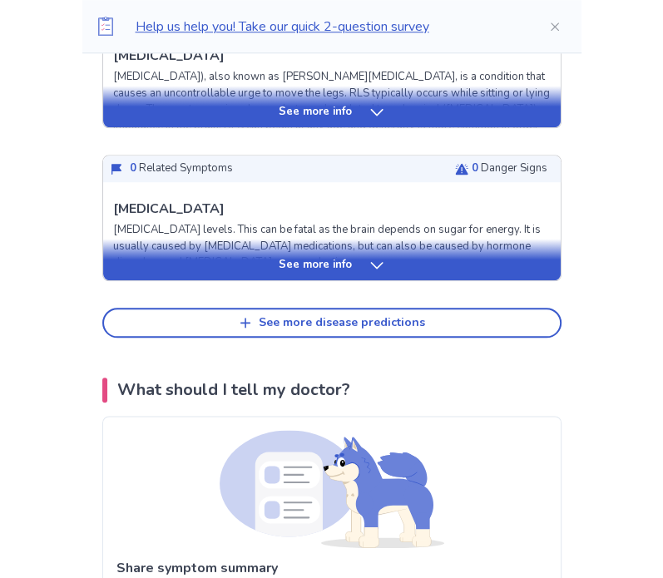
scroll to position [832, 0]
click at [338, 327] on div "See more disease predictions" at bounding box center [342, 323] width 166 height 14
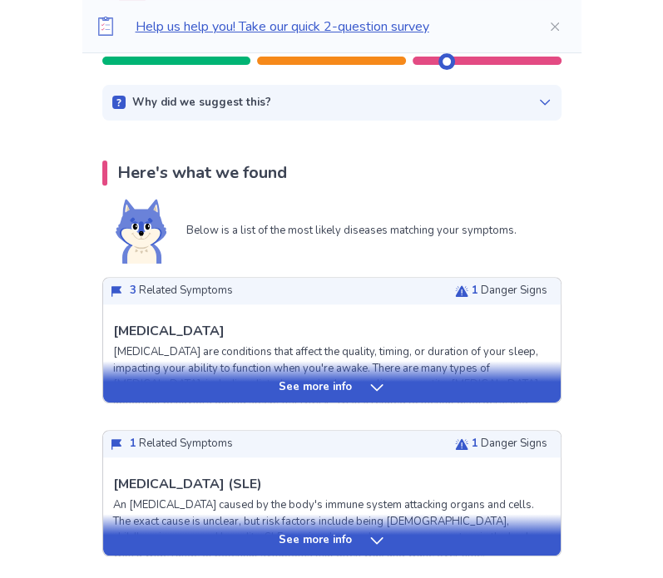
scroll to position [250, 0]
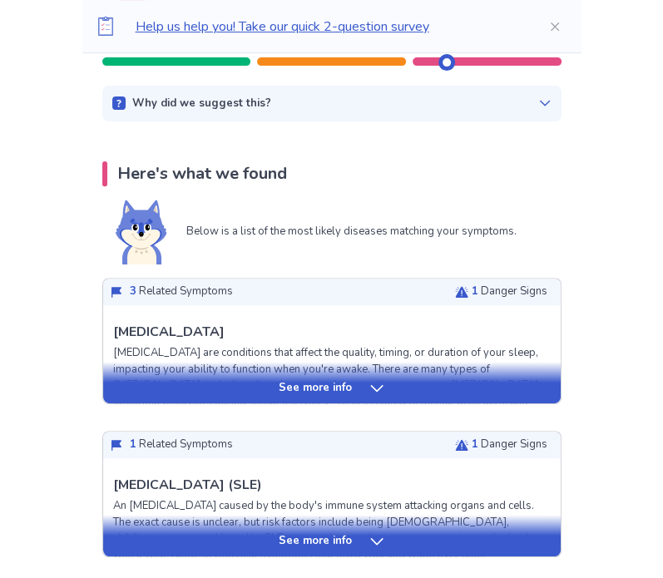
click at [335, 389] on p "See more info" at bounding box center [315, 388] width 73 height 17
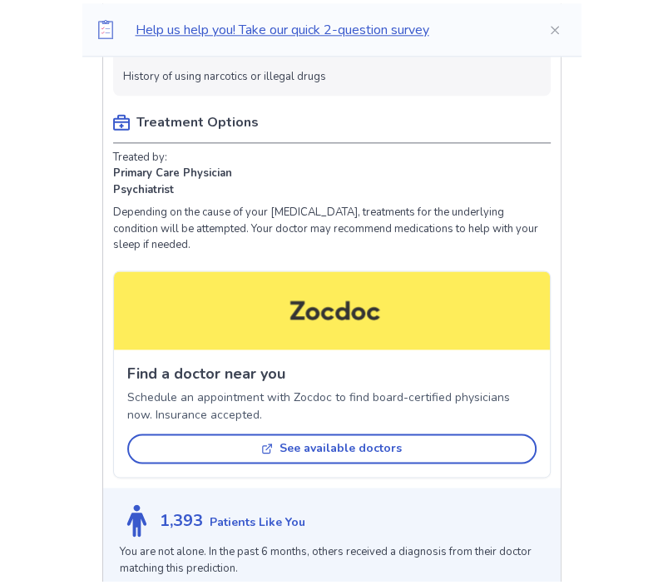
scroll to position [999, 0]
